Goal: Go to known website: Go to known website

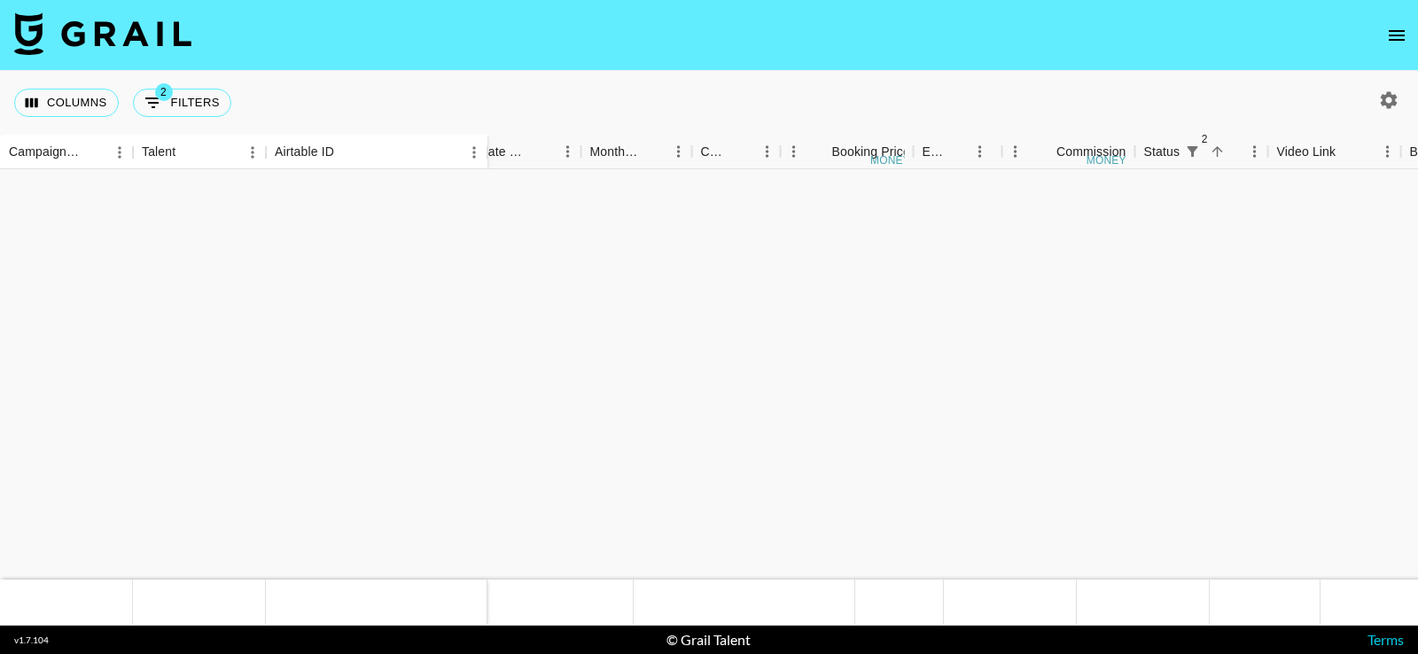
scroll to position [511, 739]
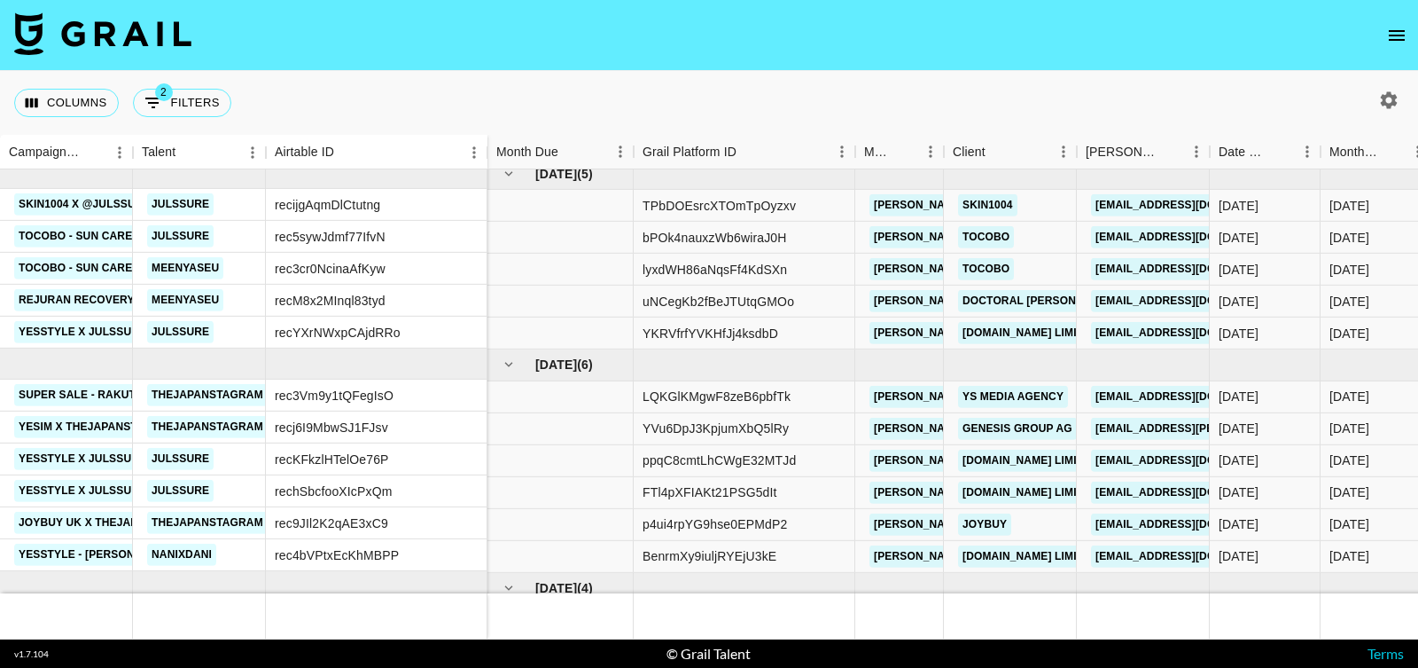
scroll to position [293, 0]
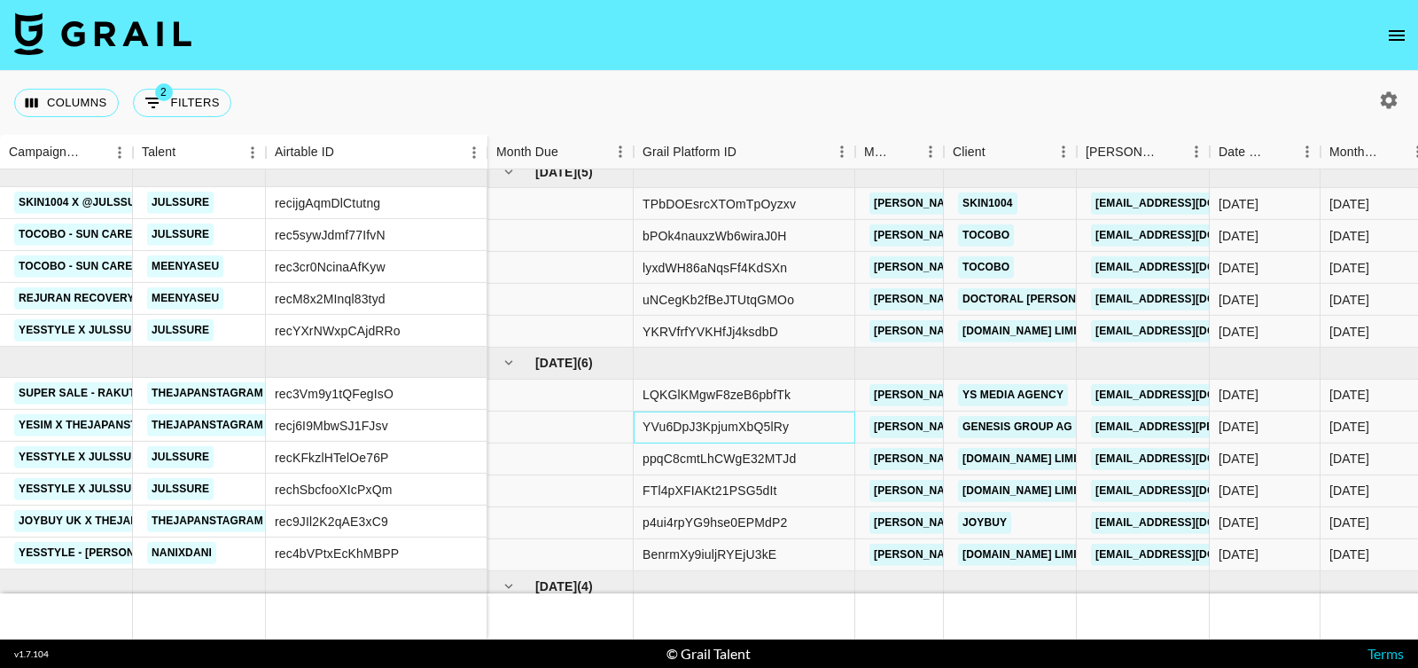
click at [791, 420] on div "YVu6DpJ3KpjumXbQ5lRy" at bounding box center [745, 426] width 222 height 32
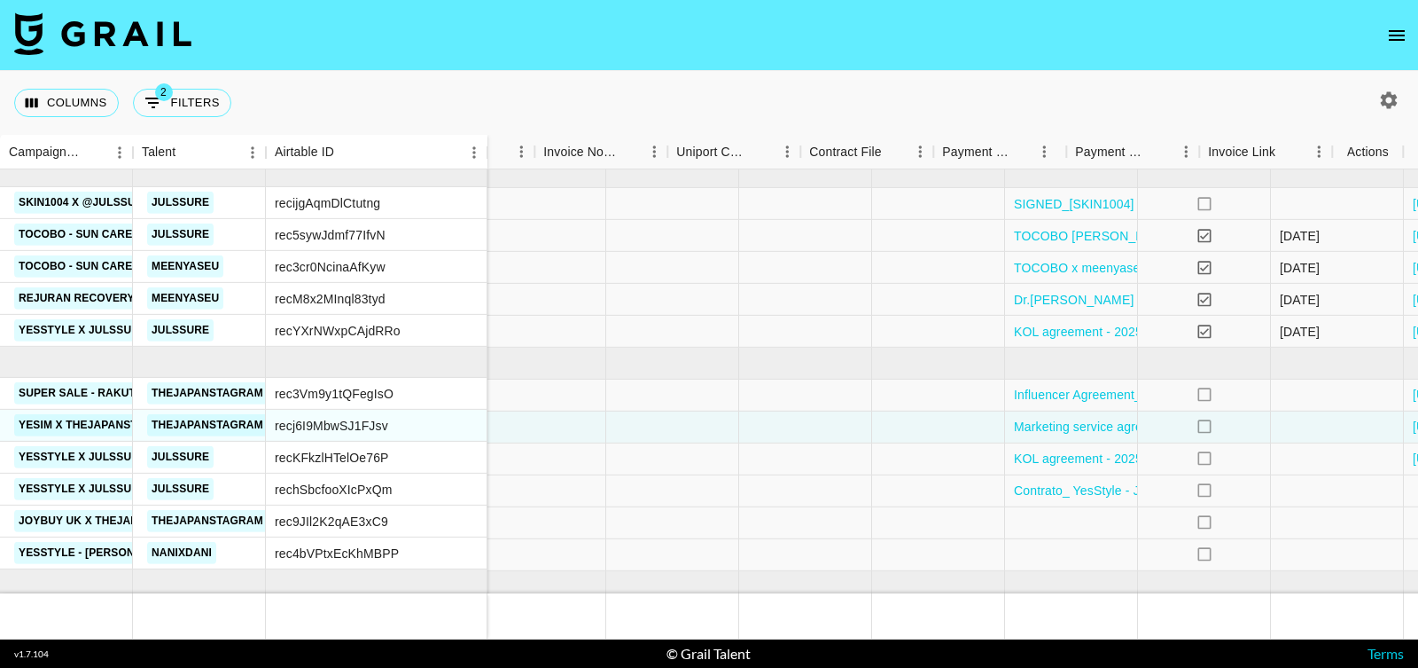
scroll to position [293, 2004]
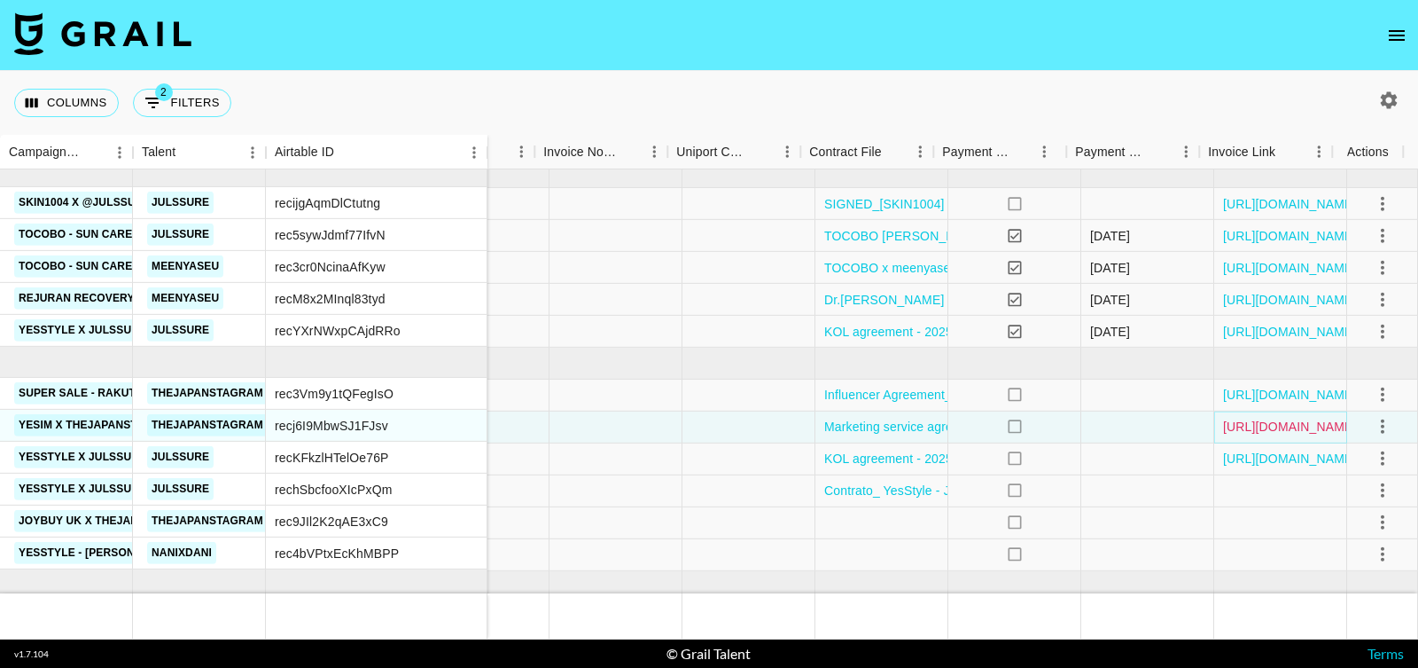
click at [1309, 420] on link "[URL][DOMAIN_NAME]" at bounding box center [1290, 427] width 134 height 18
